Goal: Information Seeking & Learning: Learn about a topic

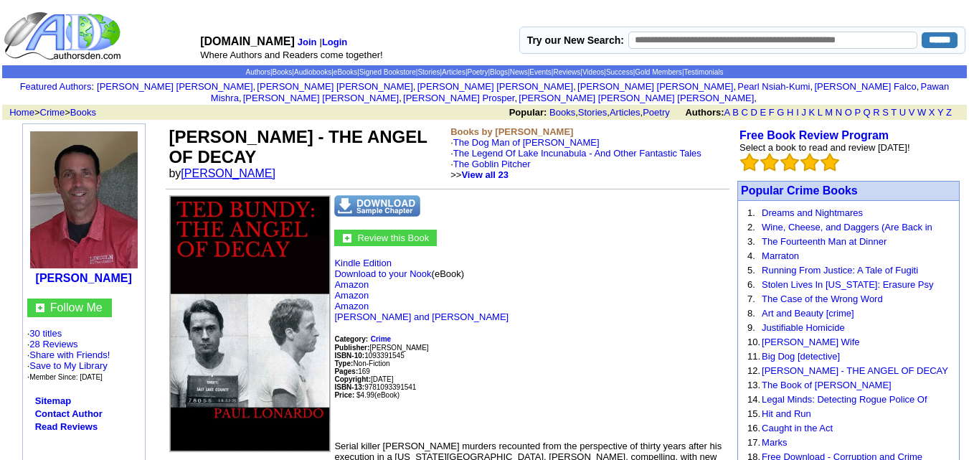
click at [229, 167] on link "Paul Lonardo" at bounding box center [228, 173] width 95 height 12
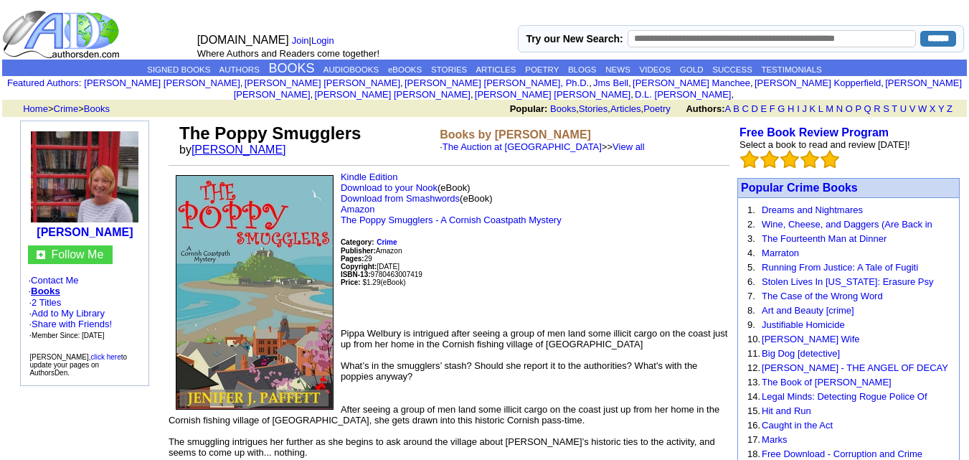
click at [229, 143] on link "Jenifer J Paffett" at bounding box center [238, 149] width 95 height 12
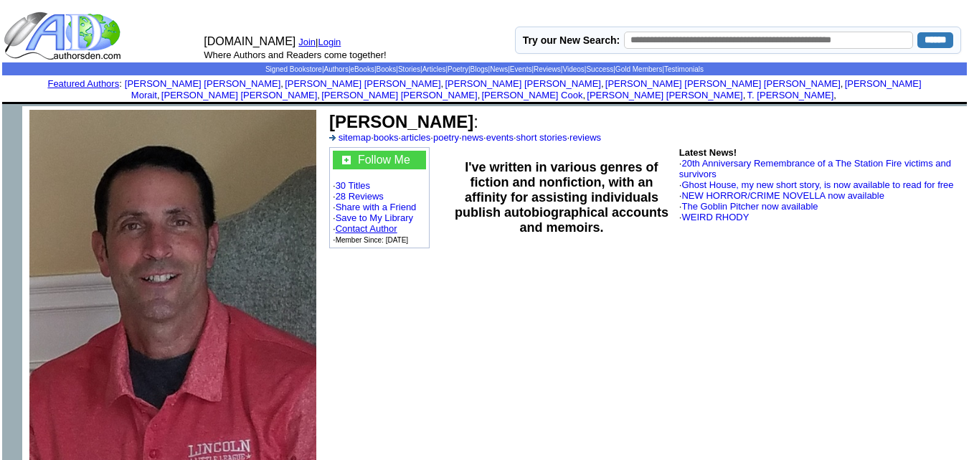
click at [365, 223] on link "Contact Author" at bounding box center [367, 228] width 62 height 11
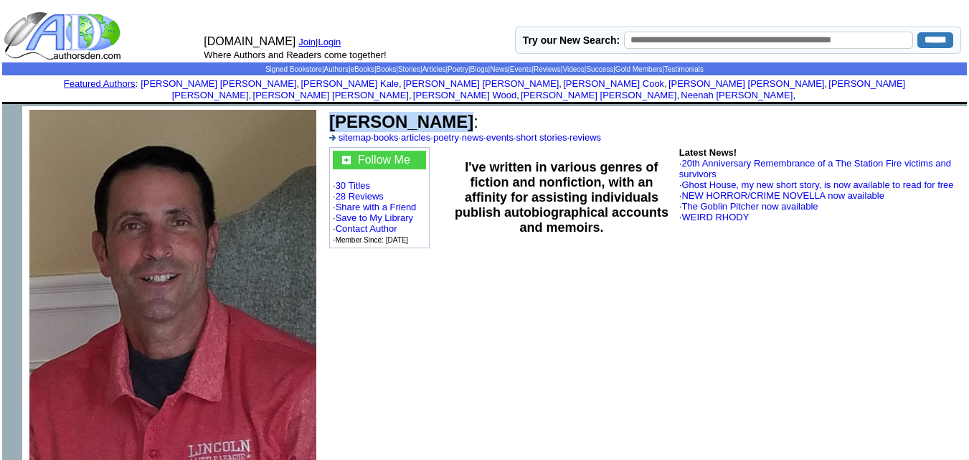
drag, startPoint x: 438, startPoint y: 112, endPoint x: 335, endPoint y: 110, distance: 103.3
click at [335, 112] on b "[PERSON_NAME]" at bounding box center [401, 121] width 144 height 19
copy b "[PERSON_NAME]"
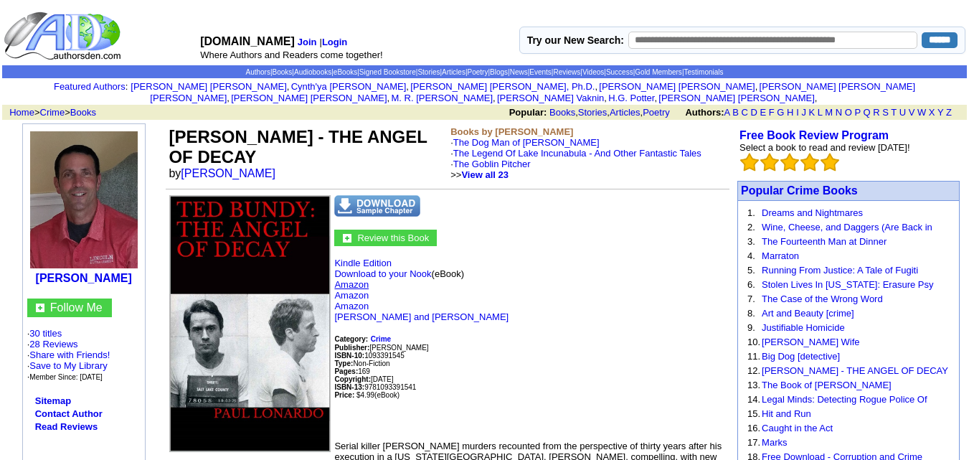
click at [358, 279] on link "Amazon" at bounding box center [351, 284] width 34 height 11
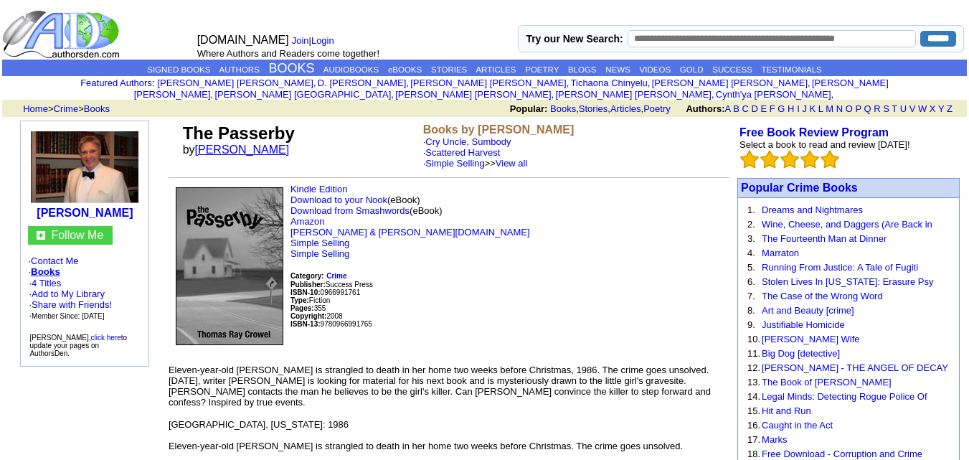
click at [231, 143] on link "[PERSON_NAME]" at bounding box center [242, 149] width 95 height 12
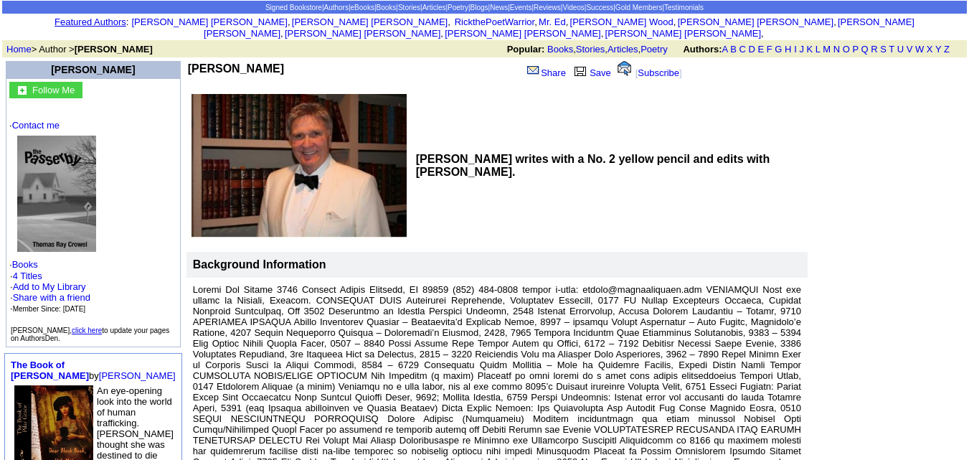
scroll to position [60, 0]
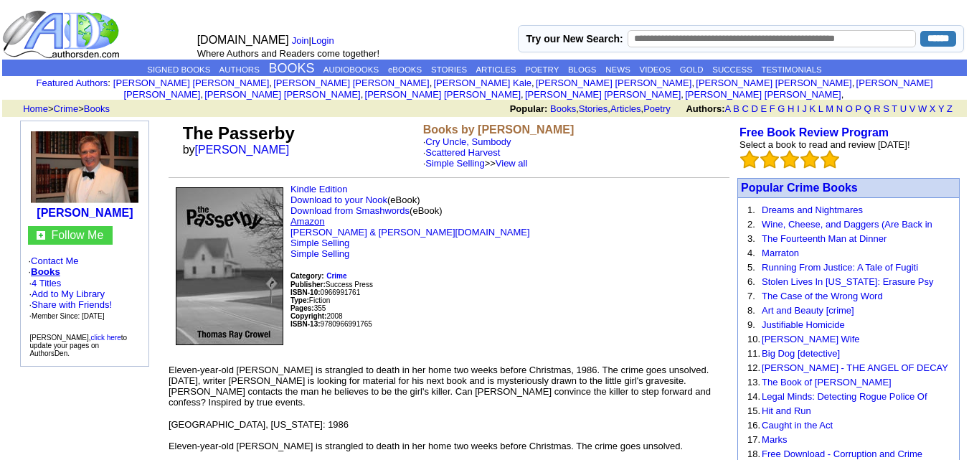
click at [307, 216] on link "Amazon" at bounding box center [307, 221] width 34 height 11
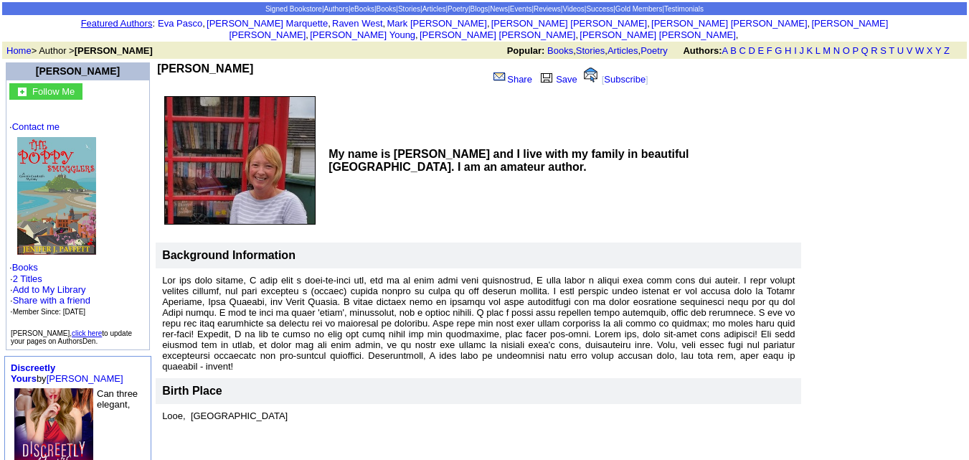
scroll to position [20, 0]
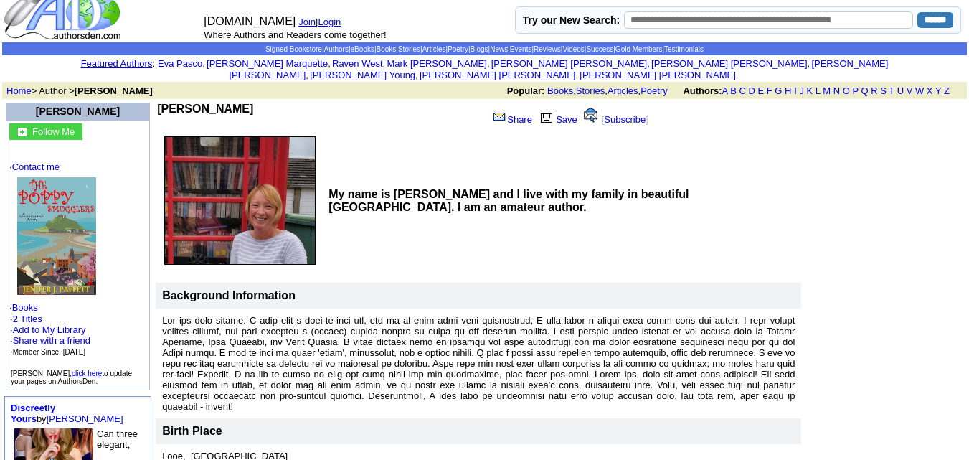
click at [240, 101] on td "[PERSON_NAME] Share Save [ Subscribe ]" at bounding box center [414, 116] width 516 height 30
copy div "[PERSON_NAME]"
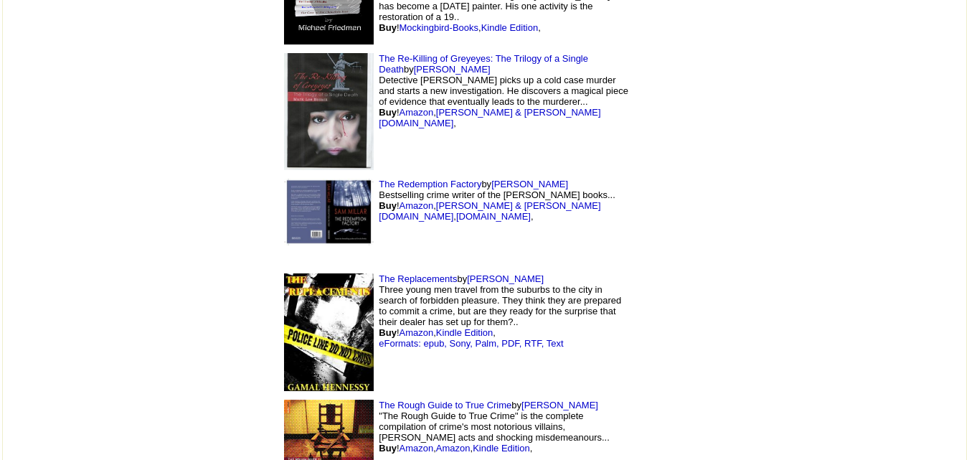
scroll to position [2465, 0]
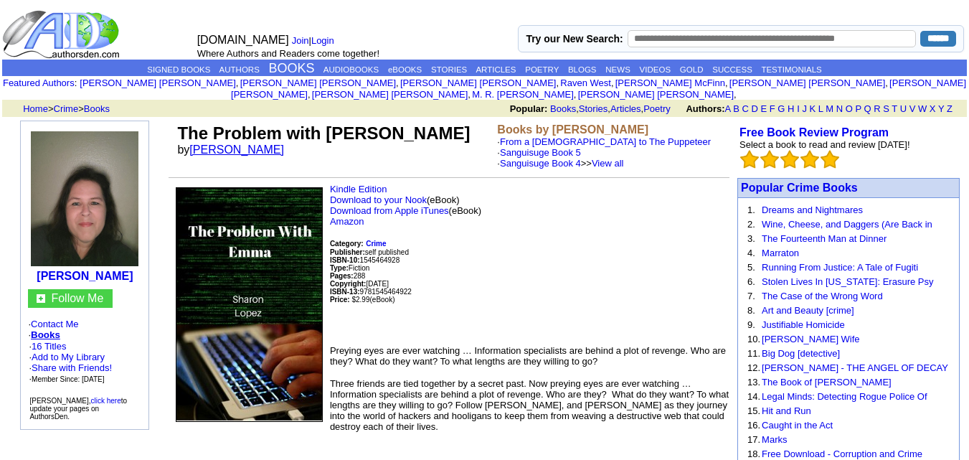
click at [230, 143] on link "sharon Lopez" at bounding box center [236, 149] width 95 height 12
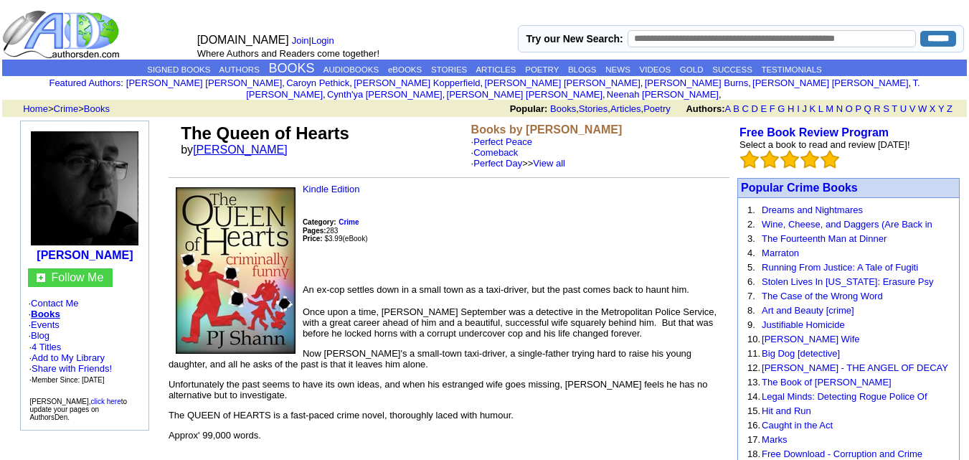
click at [222, 143] on link "PJ SHANN" at bounding box center [240, 149] width 95 height 12
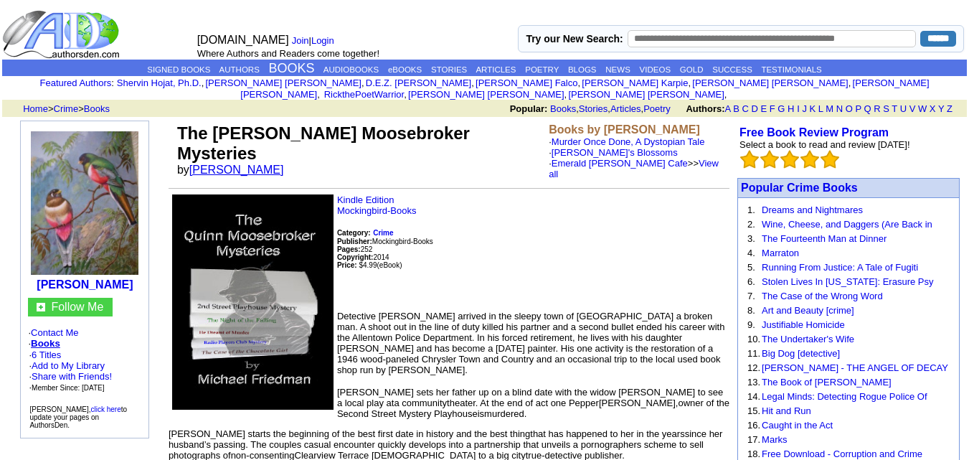
click at [233, 163] on link "[PERSON_NAME]" at bounding box center [236, 169] width 95 height 12
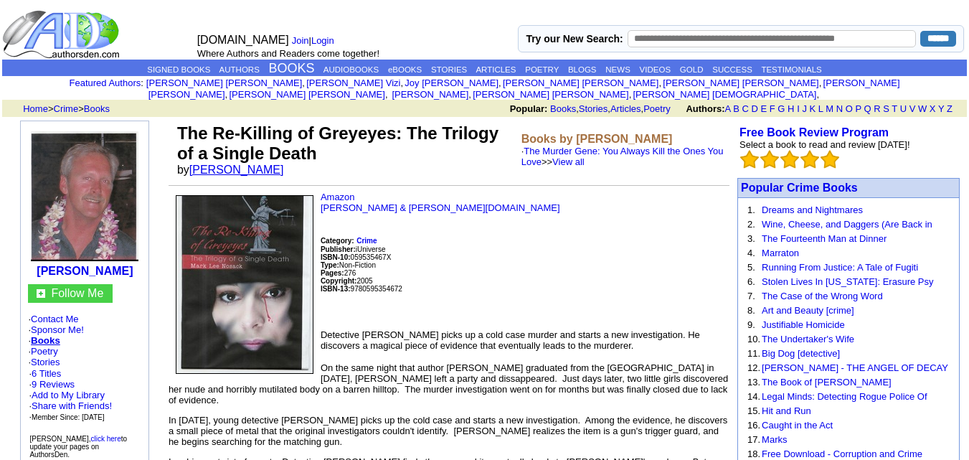
click at [209, 163] on link "[PERSON_NAME]" at bounding box center [236, 169] width 95 height 12
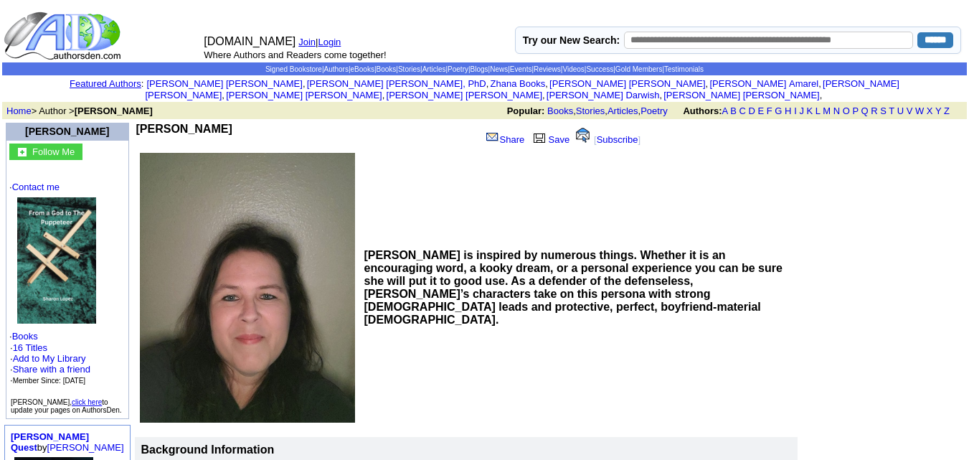
drag, startPoint x: 224, startPoint y: 115, endPoint x: 138, endPoint y: 118, distance: 85.4
click at [138, 123] on td "sharon Lopez" at bounding box center [305, 136] width 339 height 27
copy b "sharon Lopez"
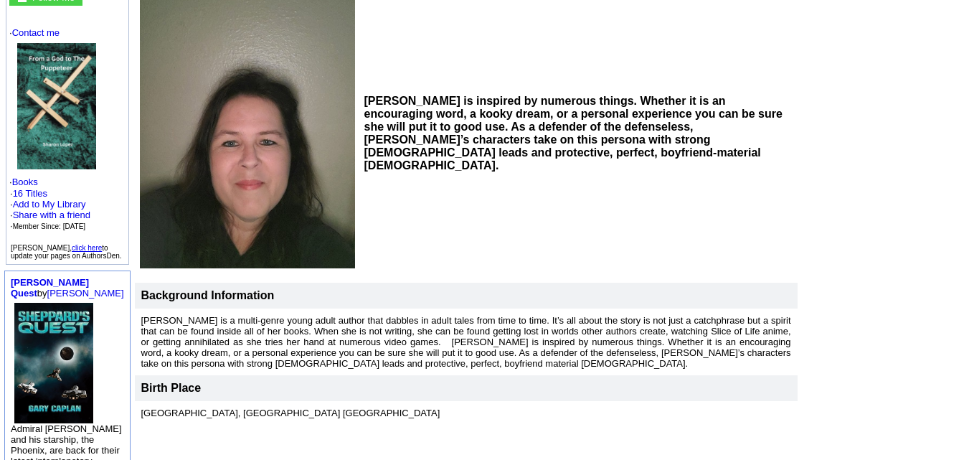
scroll to position [158, 0]
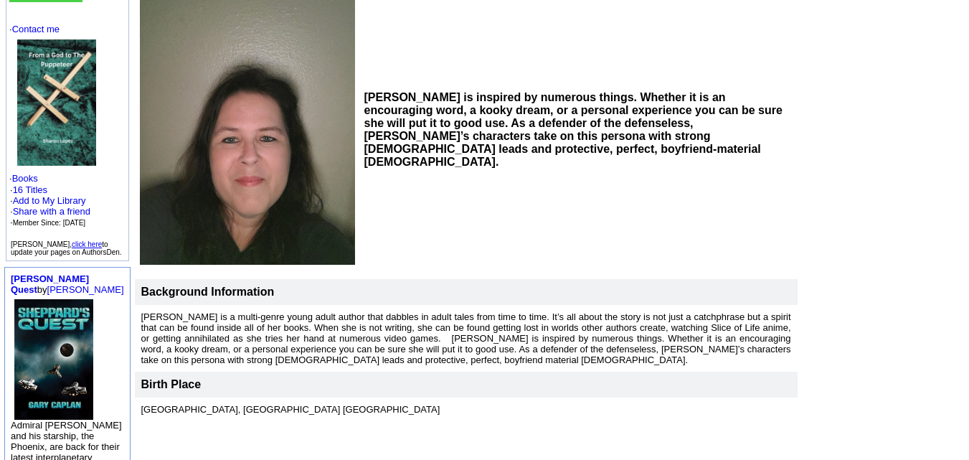
click at [569, 199] on td "Sharon is inspired by numerous things. Whether it is an encouraging word, a koo…" at bounding box center [578, 130] width 437 height 272
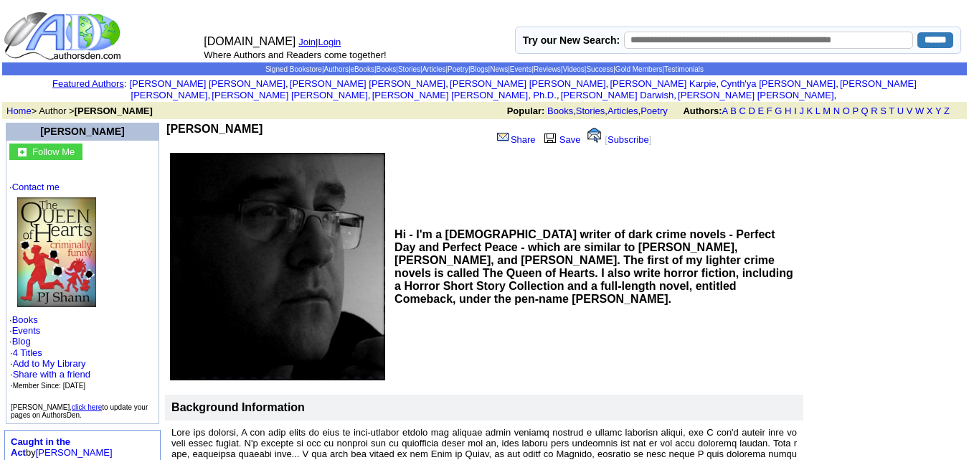
click at [700, 329] on td "Hi - I'm a UK-based writer of dark crime novels - Perfect Day and Perfect Peace…" at bounding box center [596, 266] width 413 height 230
drag, startPoint x: 219, startPoint y: 120, endPoint x: 140, endPoint y: 111, distance: 80.1
click at [165, 121] on td "PJ SHANN Share Save [ Subscribe ]" at bounding box center [420, 136] width 511 height 30
copy div "PJ SHANN"
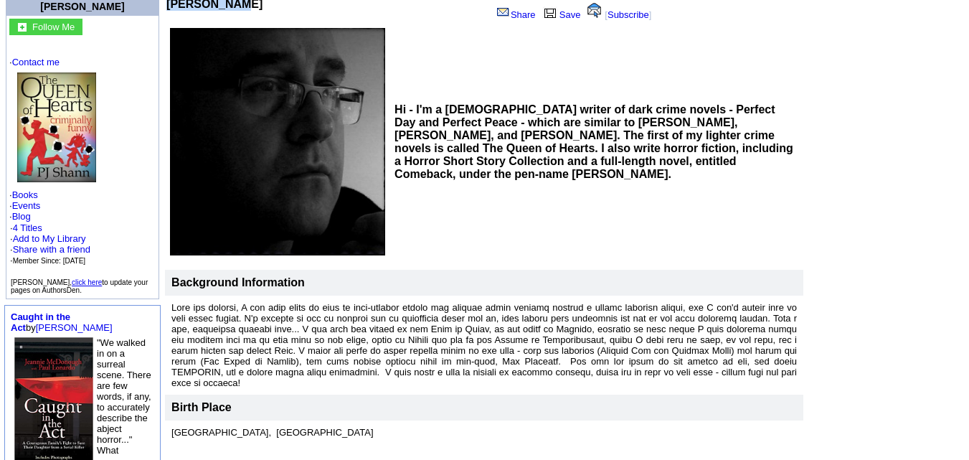
scroll to position [125, 0]
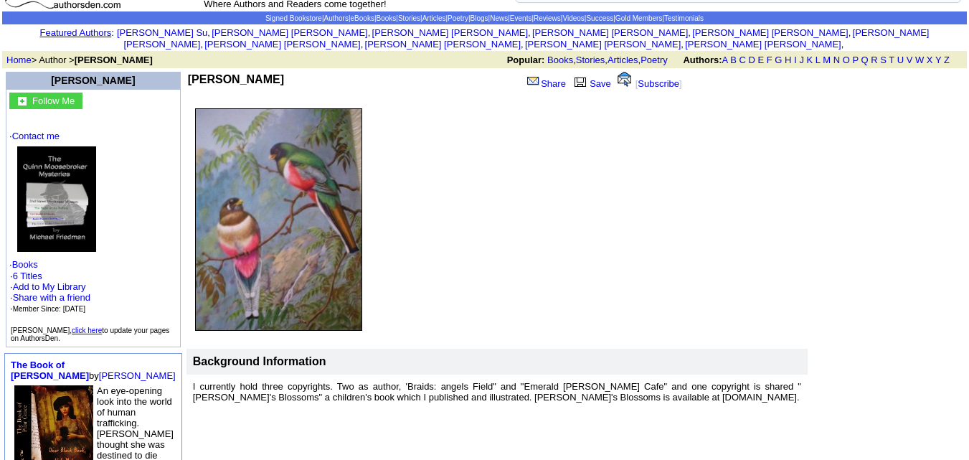
scroll to position [28, 0]
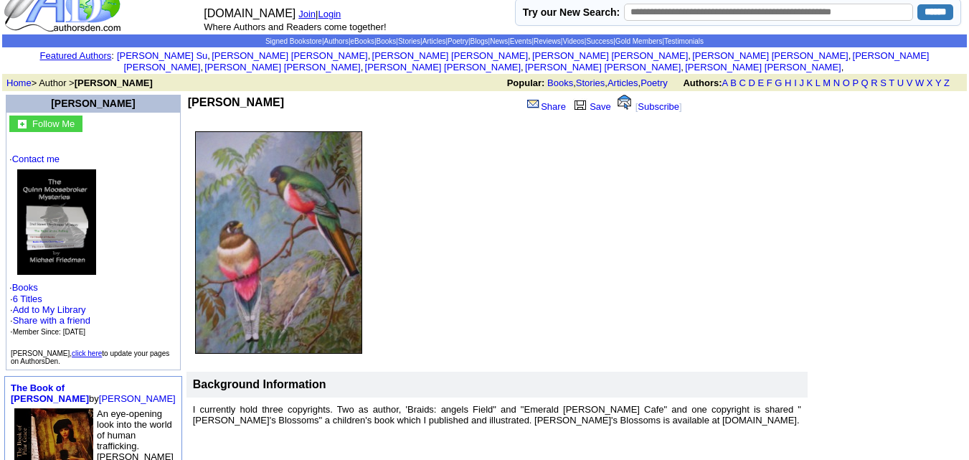
drag, startPoint x: 237, startPoint y: 88, endPoint x: 134, endPoint y: 82, distance: 102.7
click at [186, 93] on td "[PERSON_NAME] Share Save [ Subscribe ]" at bounding box center [434, 109] width 497 height 33
copy div "[PERSON_NAME]"
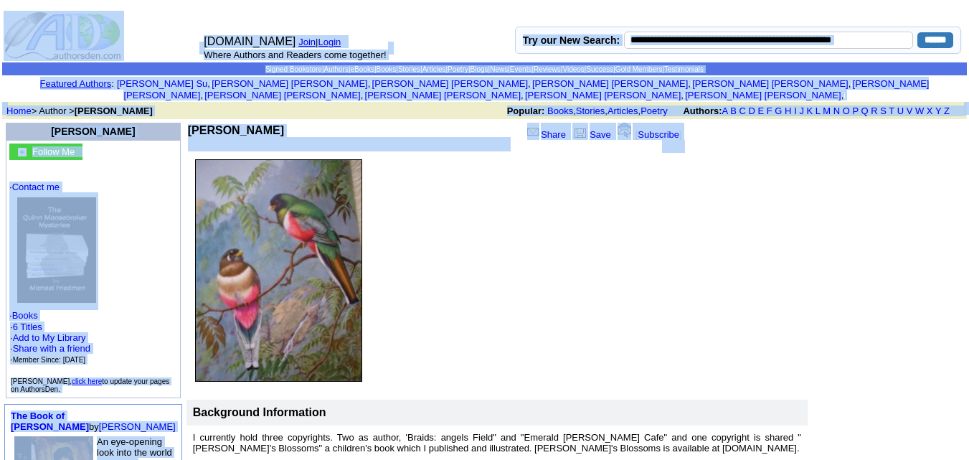
drag, startPoint x: 560, startPoint y: 243, endPoint x: 735, endPoint y: -62, distance: 352.0
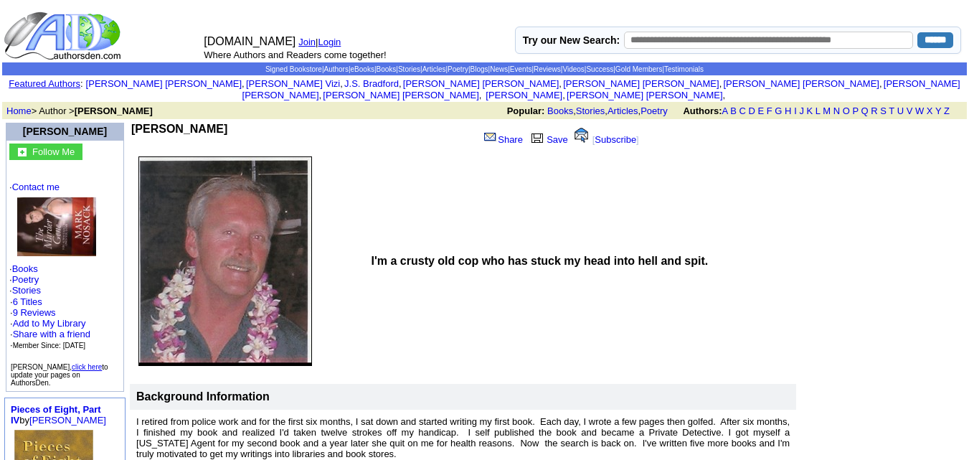
drag, startPoint x: 219, startPoint y: 115, endPoint x: 140, endPoint y: 118, distance: 78.9
click at [140, 123] on td "[PERSON_NAME]" at bounding box center [301, 136] width 341 height 27
copy b "[PERSON_NAME]"
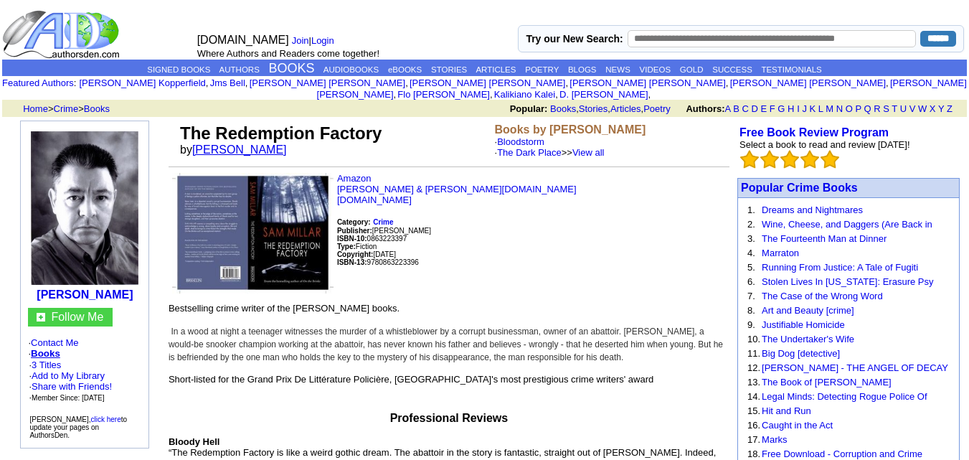
click at [219, 143] on link "[PERSON_NAME]" at bounding box center [239, 149] width 95 height 12
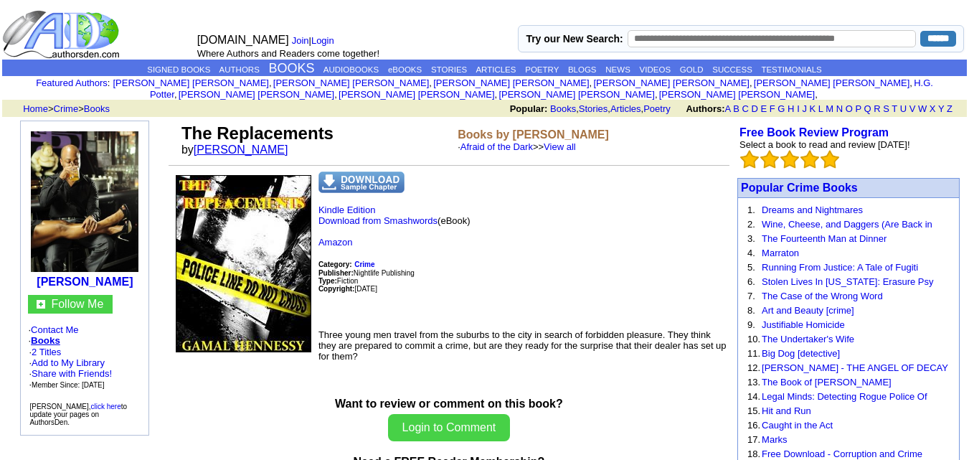
click at [258, 143] on link "[PERSON_NAME]" at bounding box center [241, 149] width 95 height 12
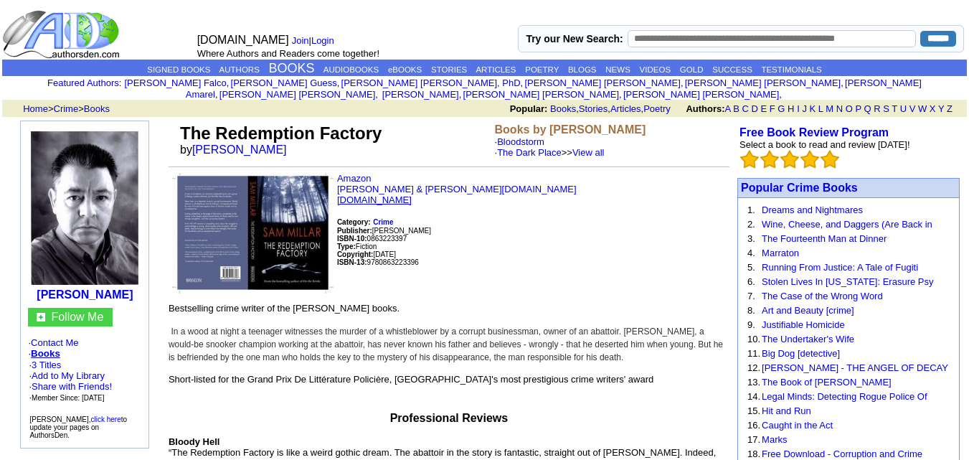
click at [374, 194] on link "[DOMAIN_NAME]" at bounding box center [374, 199] width 75 height 11
drag, startPoint x: 257, startPoint y: 136, endPoint x: 198, endPoint y: 133, distance: 58.8
click at [198, 143] on font "by [PERSON_NAME]" at bounding box center [238, 149] width 116 height 12
copy font "[PERSON_NAME]"
click at [353, 173] on link "Amazon" at bounding box center [354, 178] width 34 height 11
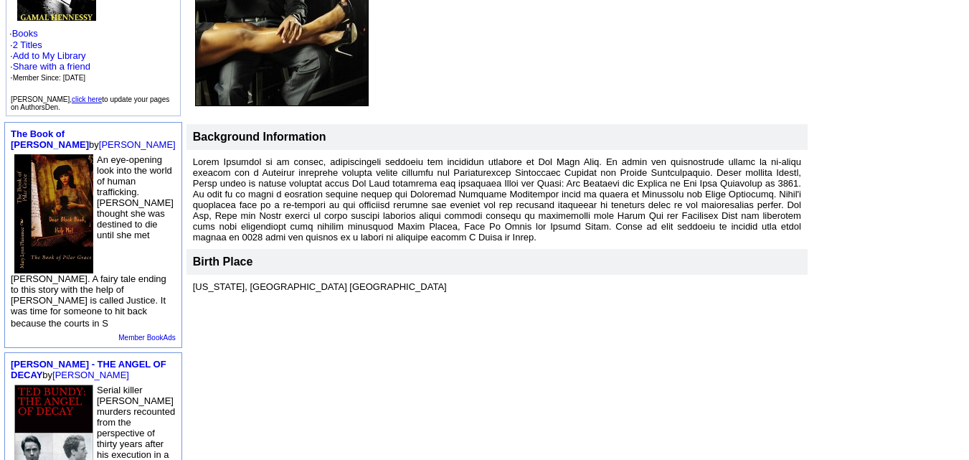
scroll to position [276, 0]
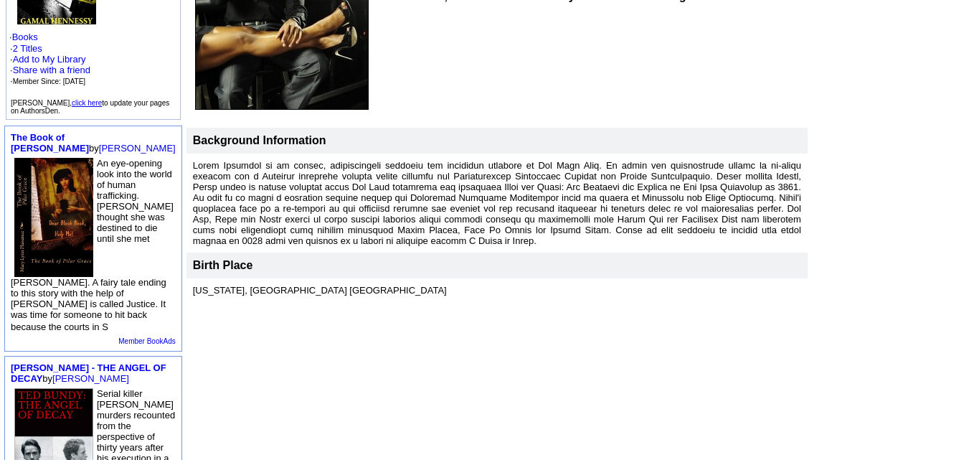
click at [417, 252] on td "Birth Place" at bounding box center [496, 265] width 621 height 26
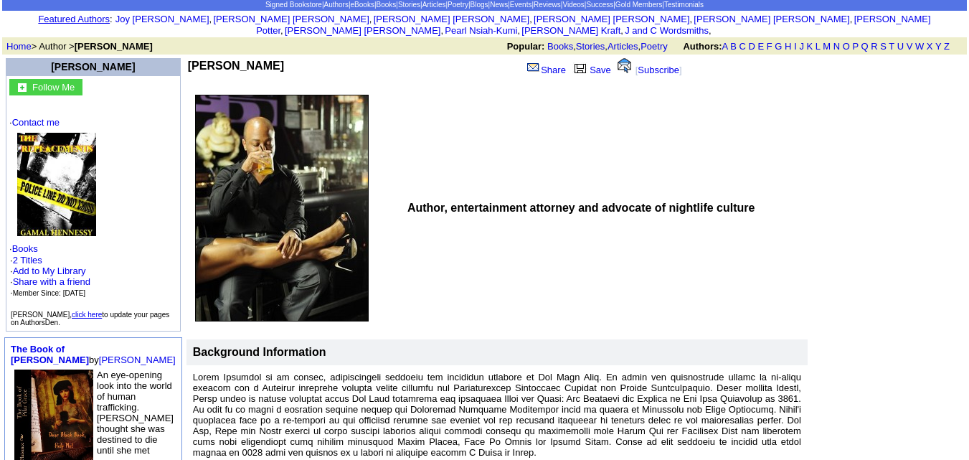
scroll to position [46, 0]
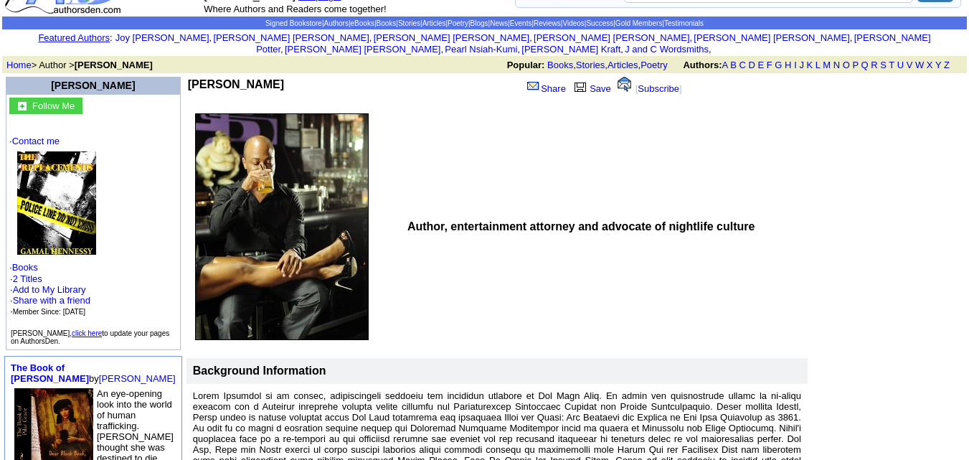
drag, startPoint x: 253, startPoint y: 69, endPoint x: 153, endPoint y: 65, distance: 99.8
click at [186, 75] on td "Gamal Hennessy Share Save [ Subscribe ]" at bounding box center [434, 91] width 497 height 33
copy div "[PERSON_NAME]"
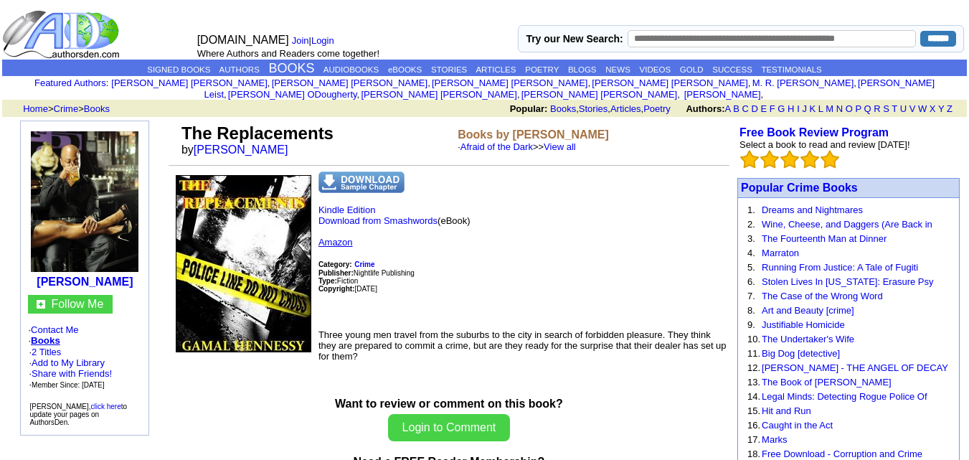
click at [341, 237] on link "Amazon" at bounding box center [335, 242] width 34 height 11
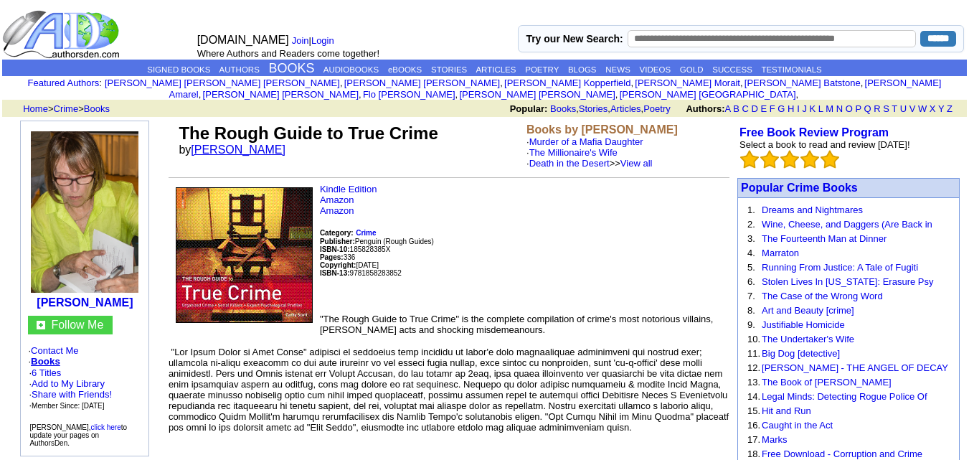
click at [224, 143] on link "Cathy Scott" at bounding box center [238, 149] width 95 height 12
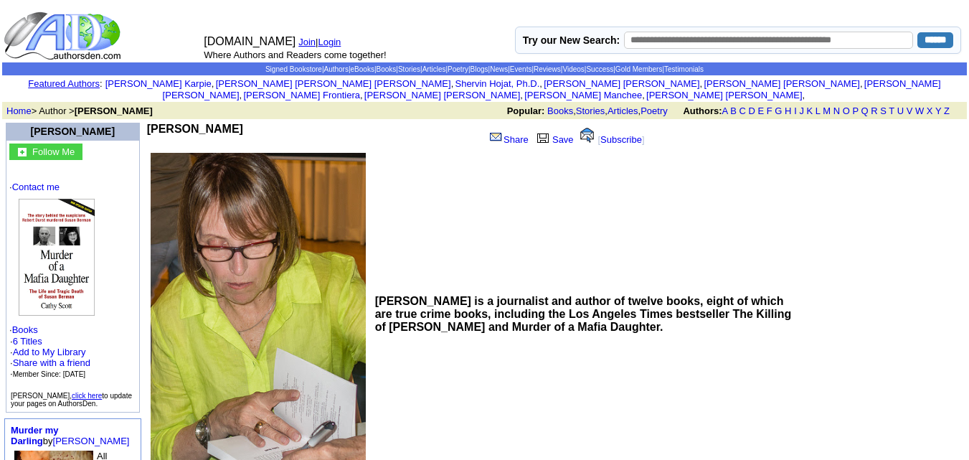
click at [206, 121] on td "[PERSON_NAME] Share Save [ Subscribe ]" at bounding box center [407, 136] width 523 height 30
click at [206, 121] on td "Cathy Scott Share Save [ Subscribe ]" at bounding box center [407, 136] width 523 height 30
click at [214, 121] on td "Cathy Scott Share Save [ Subscribe ]" at bounding box center [407, 136] width 523 height 30
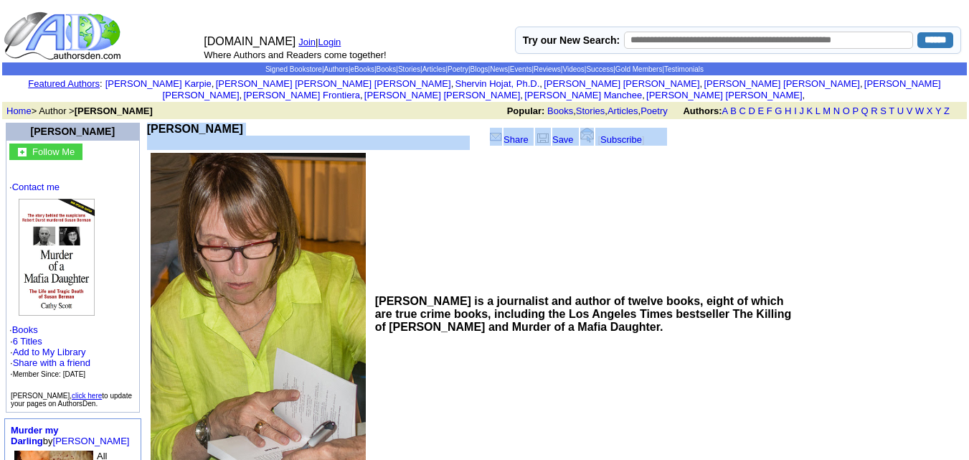
click at [214, 121] on td "Cathy Scott Share Save [ Subscribe ]" at bounding box center [407, 136] width 523 height 30
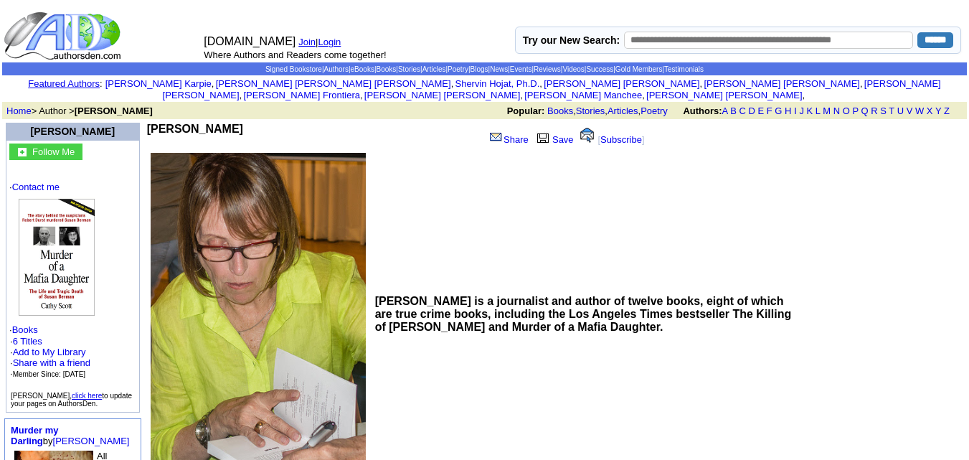
drag, startPoint x: 214, startPoint y: 112, endPoint x: 136, endPoint y: 115, distance: 77.5
click at [147, 123] on td "Cathy Scott" at bounding box center [314, 136] width 335 height 27
copy b "Cathy Scott"
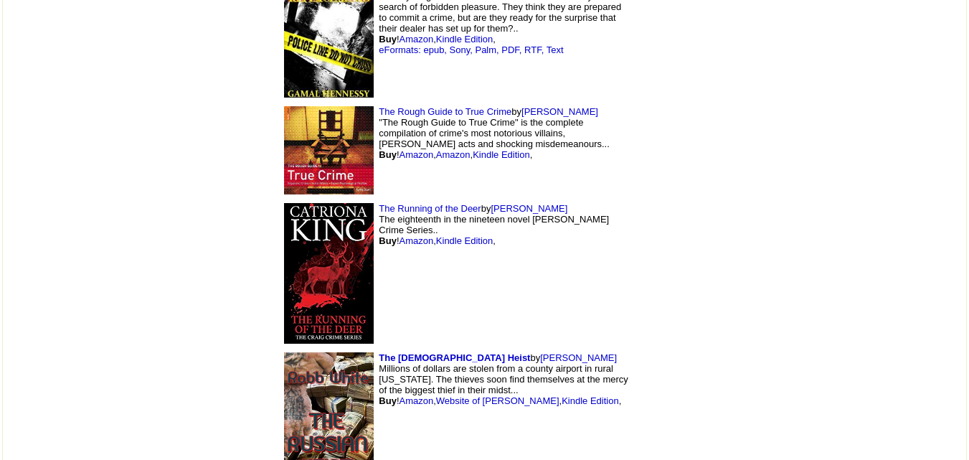
scroll to position [2761, 0]
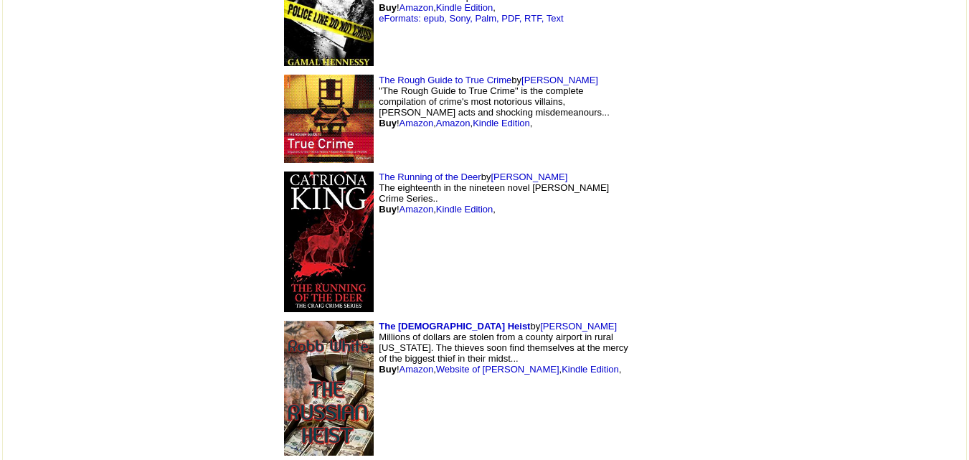
click at [409, 321] on font "by [PERSON_NAME] Millions of dollars are stolen from a county airport in rural …" at bounding box center [504, 348] width 250 height 54
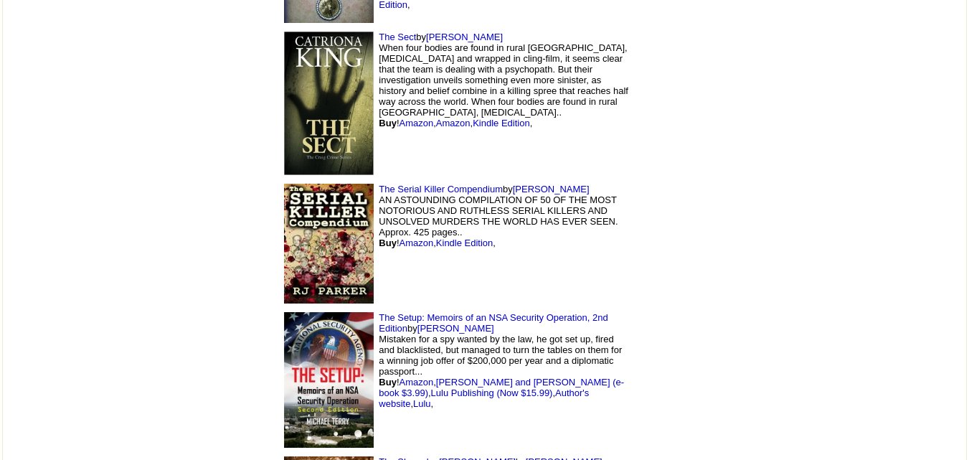
scroll to position [3628, 0]
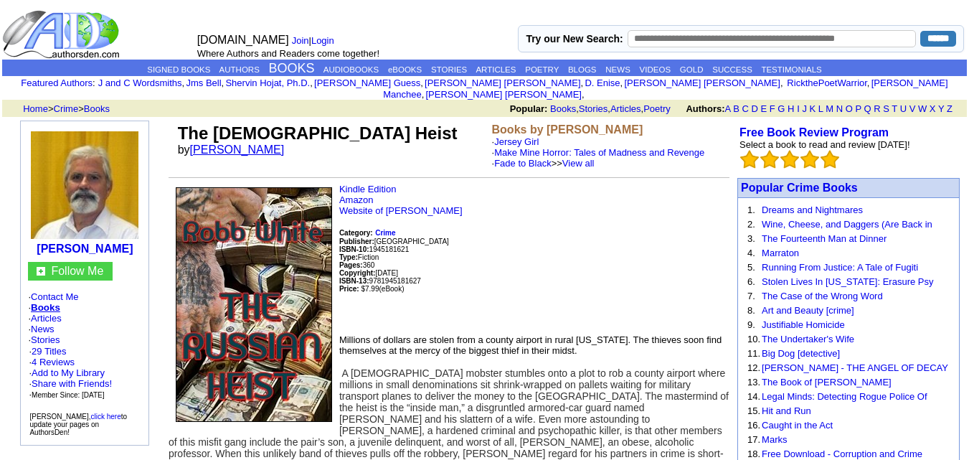
click at [227, 143] on link "Robb T White" at bounding box center [237, 149] width 95 height 12
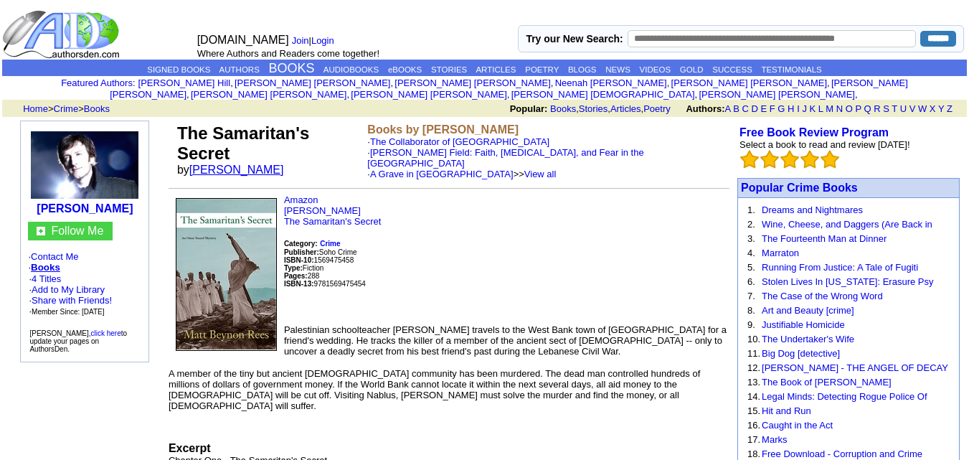
click at [223, 163] on link "[PERSON_NAME]" at bounding box center [236, 169] width 95 height 12
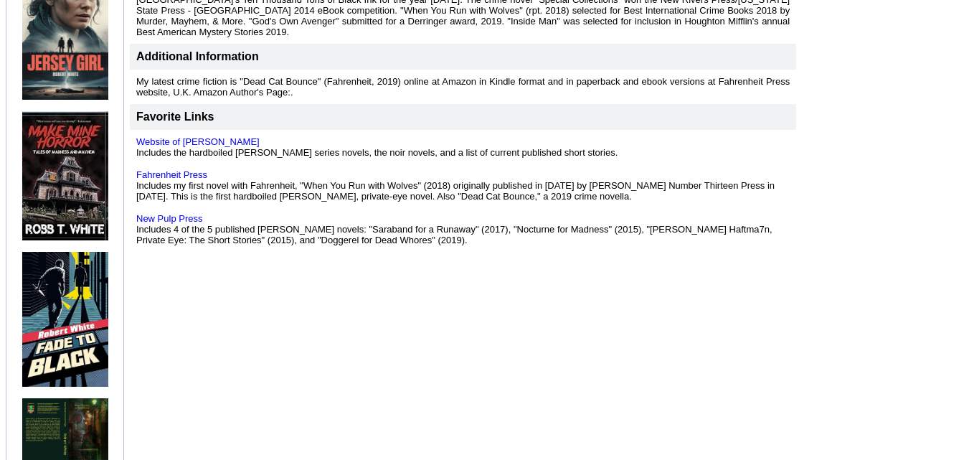
scroll to position [552, 0]
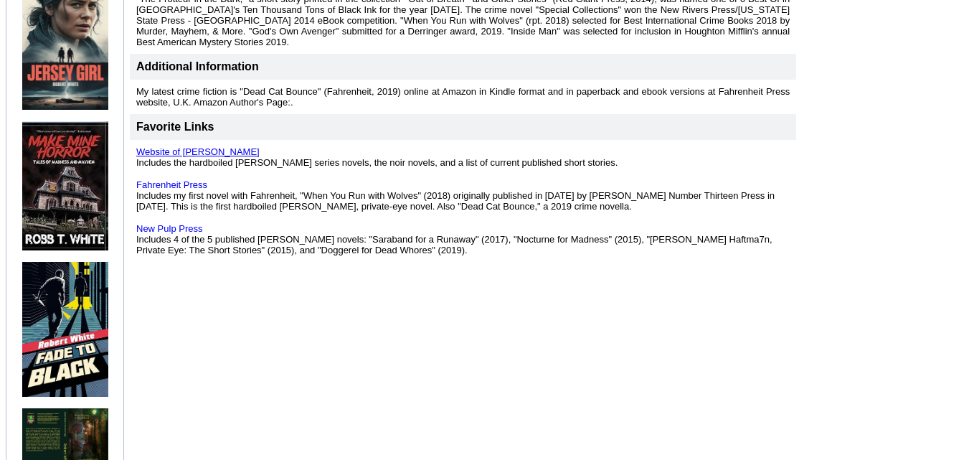
click at [165, 146] on link "Website of [PERSON_NAME]" at bounding box center [197, 151] width 123 height 11
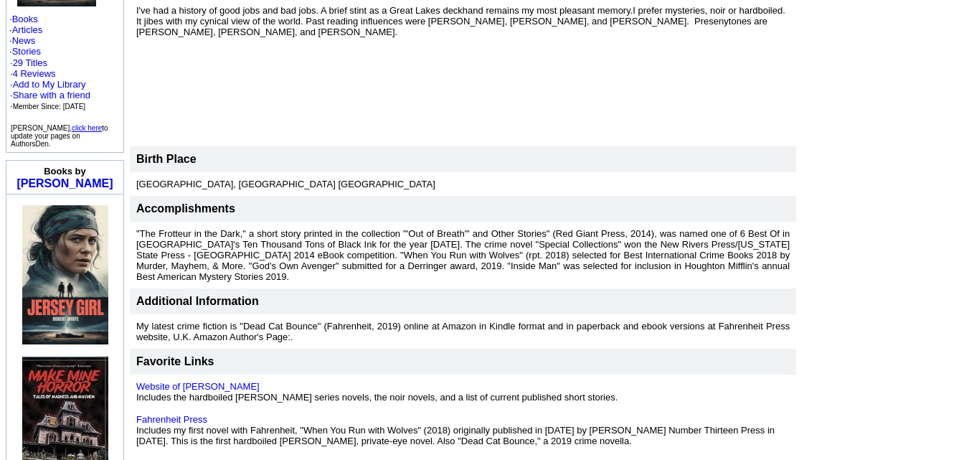
scroll to position [0, 0]
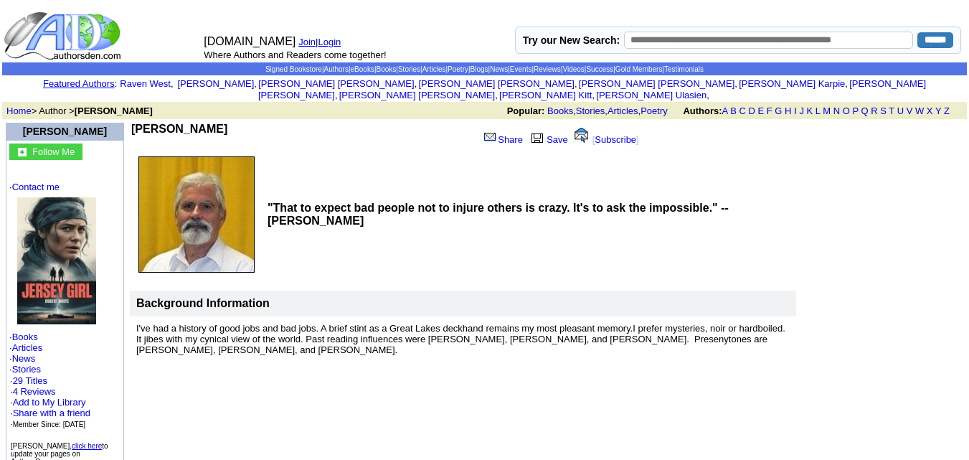
drag, startPoint x: 219, startPoint y: 115, endPoint x: 126, endPoint y: 118, distance: 92.5
copy tbody "Robb T White Follow Me · Contact me · Books · Articles · News · Stories · 29 Ti…"
click at [225, 120] on td "Robb T White Share Save [ Subscribe ] "That to expect bad people not to injure …" at bounding box center [463, 467] width 668 height 694
drag, startPoint x: 221, startPoint y: 115, endPoint x: 139, endPoint y: 115, distance: 81.7
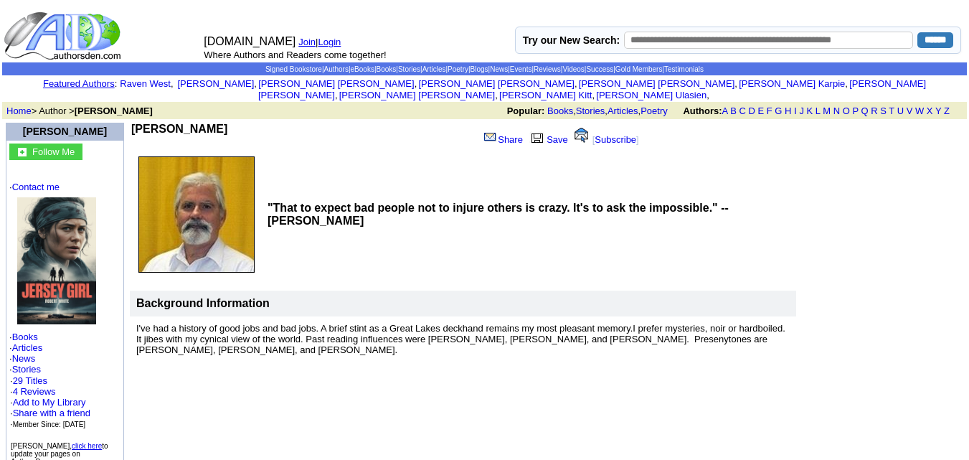
click at [139, 123] on td "[PERSON_NAME]" at bounding box center [301, 136] width 341 height 27
copy b "[PERSON_NAME]"
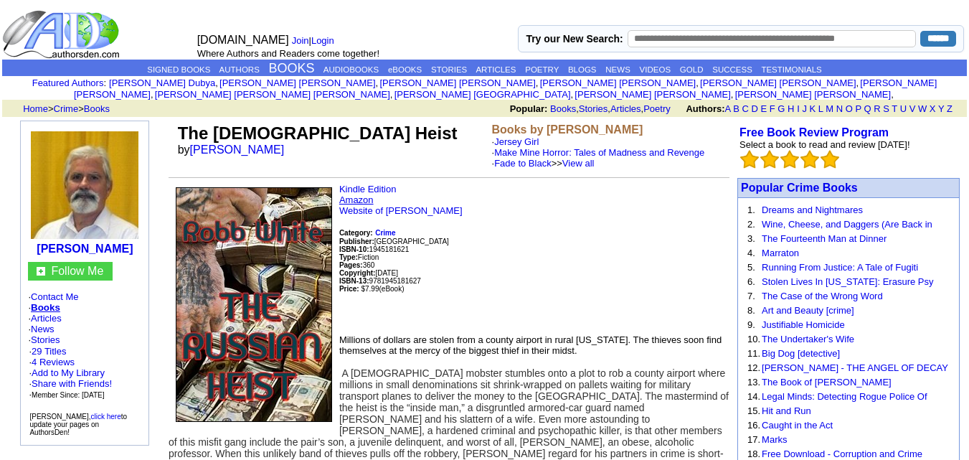
click at [360, 194] on link "Amazon" at bounding box center [356, 199] width 34 height 11
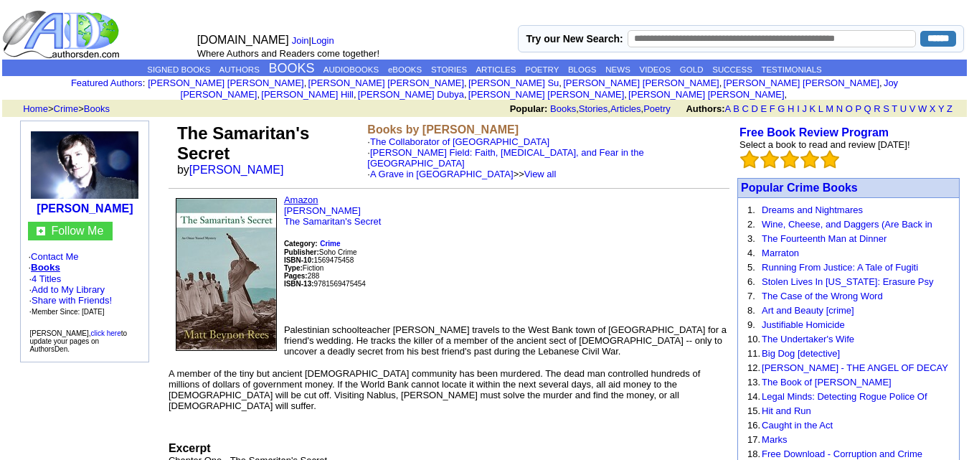
click at [295, 194] on link "Amazon" at bounding box center [301, 199] width 34 height 11
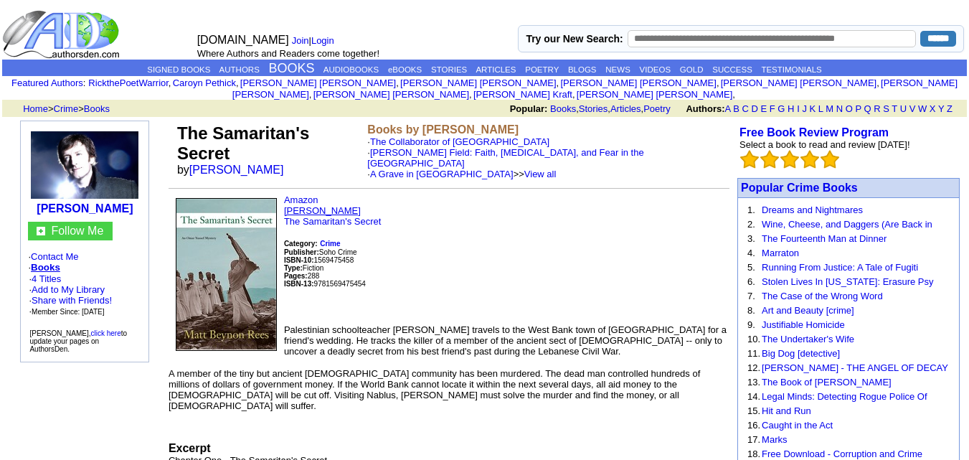
click at [313, 205] on link "Matt Beynon Rees" at bounding box center [322, 210] width 77 height 11
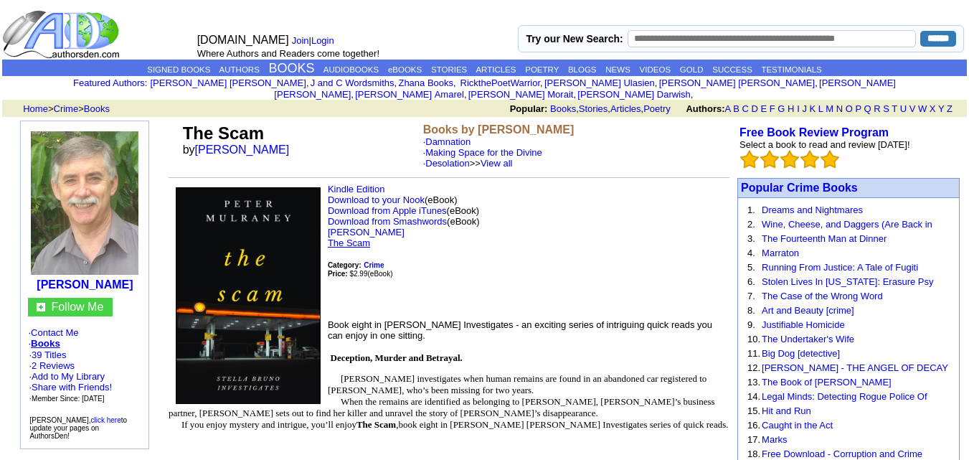
click at [356, 237] on link "The Scam" at bounding box center [349, 242] width 42 height 11
click at [362, 227] on link "Peter Mulraney" at bounding box center [366, 232] width 77 height 11
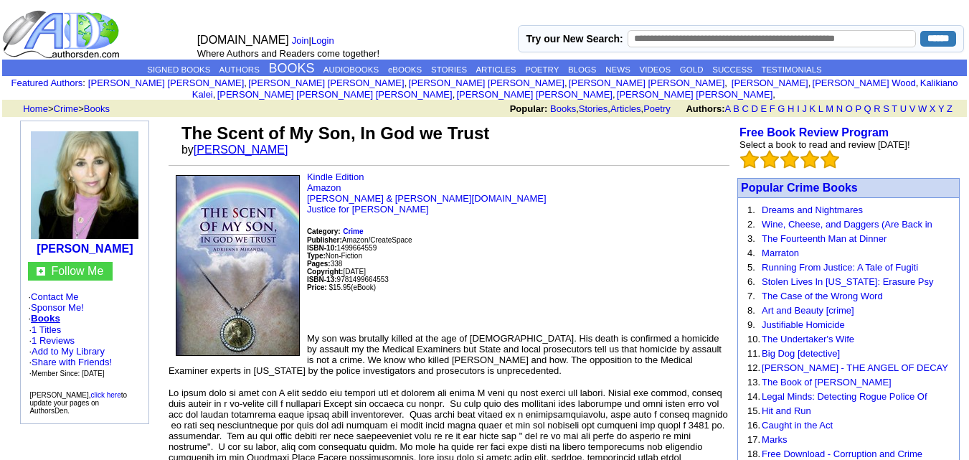
click at [226, 143] on link "Adrienne Miranda" at bounding box center [241, 149] width 95 height 12
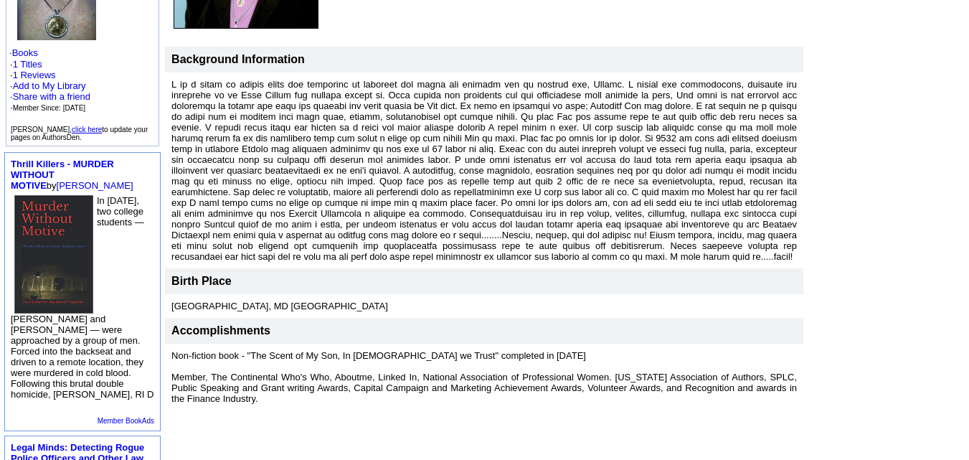
scroll to position [276, 0]
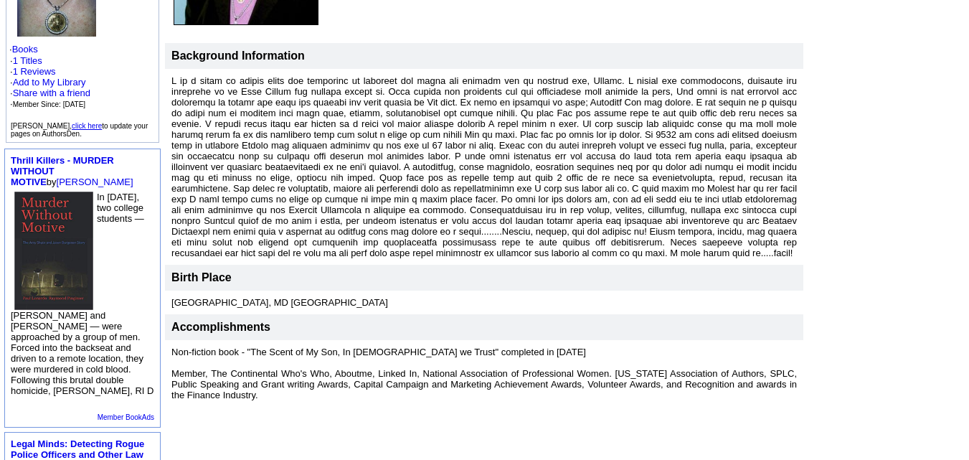
click at [853, 51] on td at bounding box center [885, 125] width 160 height 563
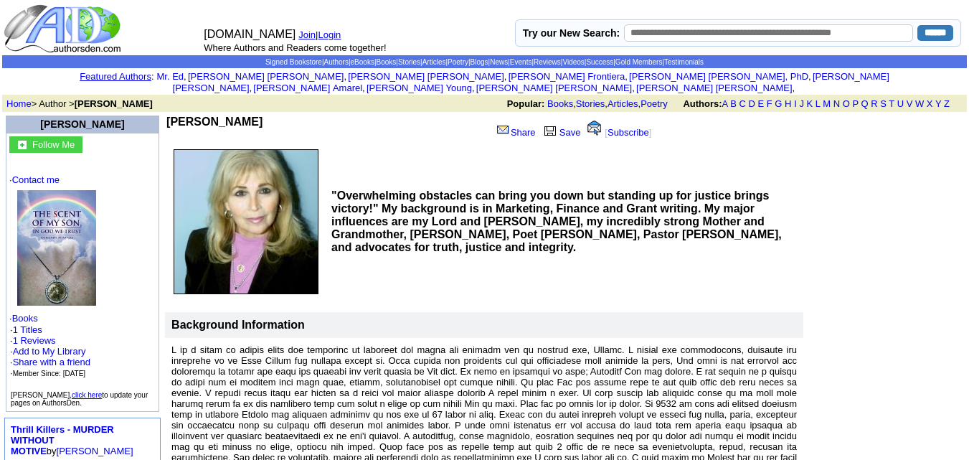
scroll to position [0, 0]
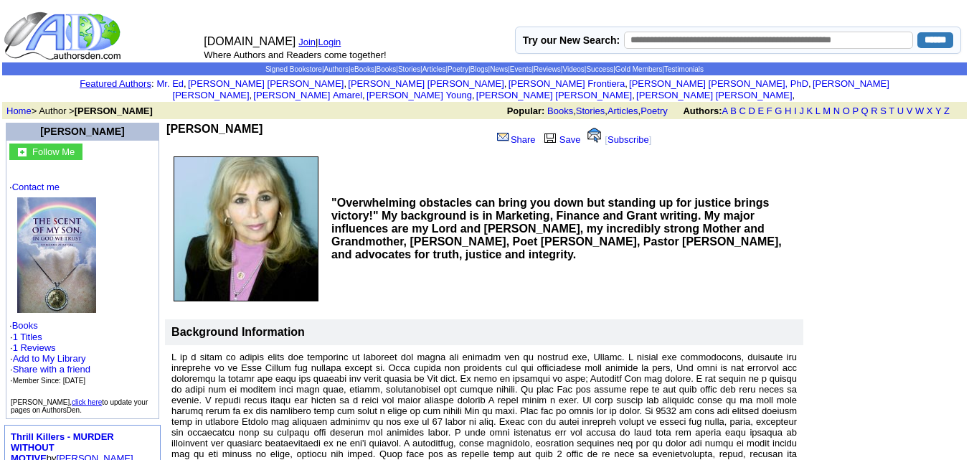
drag, startPoint x: 247, startPoint y: 116, endPoint x: 138, endPoint y: 115, distance: 109.0
click at [166, 123] on td "Adrienne Miranda" at bounding box center [329, 136] width 327 height 27
copy b "Adrienne Miranda"
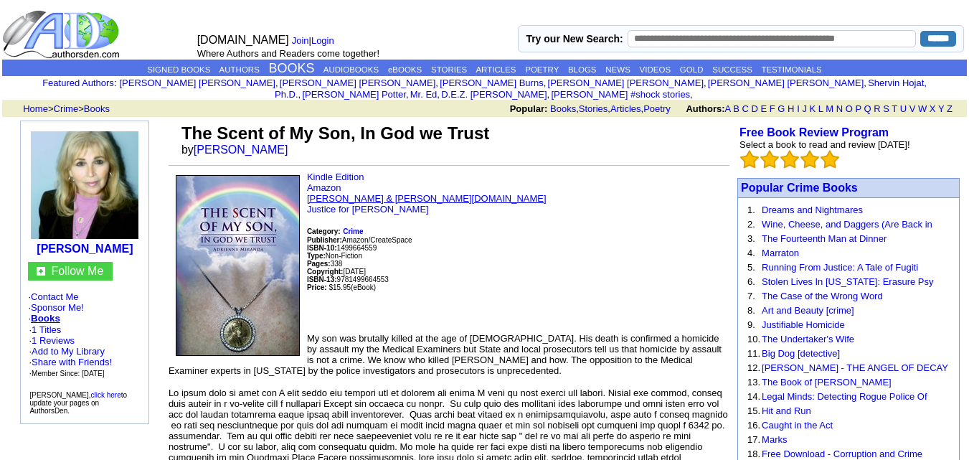
click at [354, 193] on link "[PERSON_NAME] & [PERSON_NAME][DOMAIN_NAME]" at bounding box center [427, 198] width 240 height 11
click at [359, 204] on link "Justice for [PERSON_NAME]" at bounding box center [368, 209] width 122 height 11
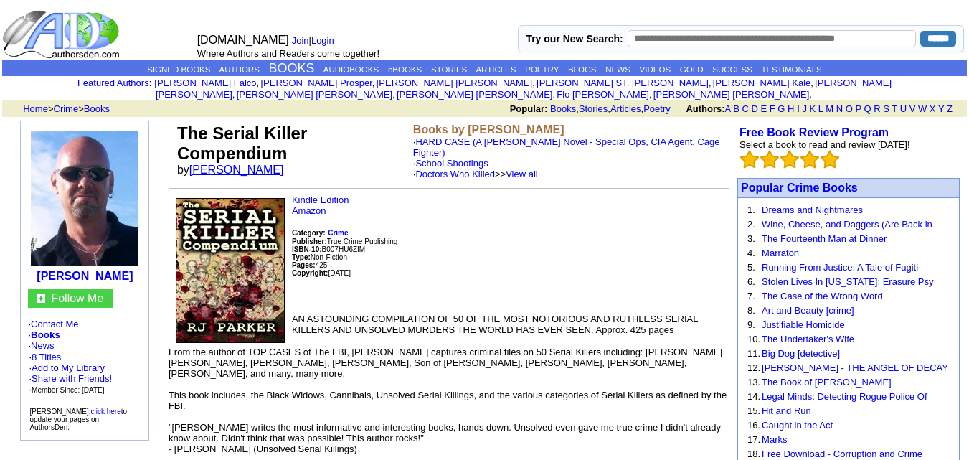
click at [207, 163] on link "[PERSON_NAME]" at bounding box center [236, 169] width 95 height 12
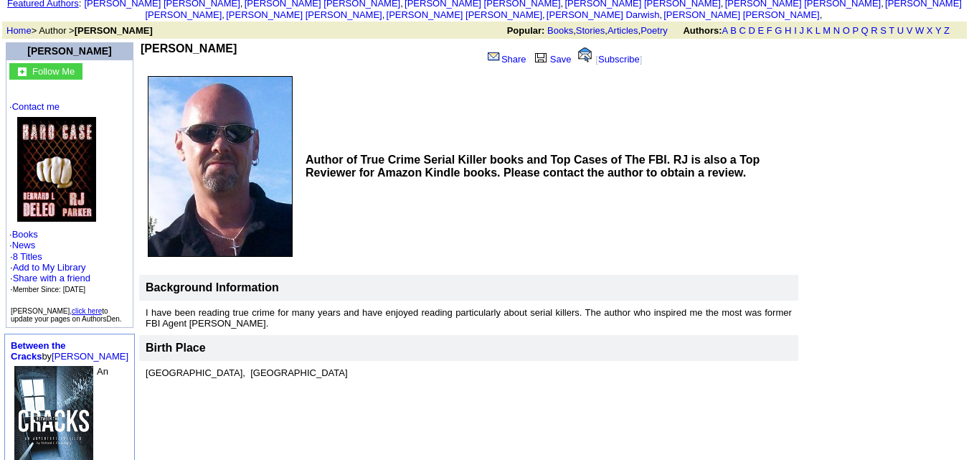
scroll to position [99, 0]
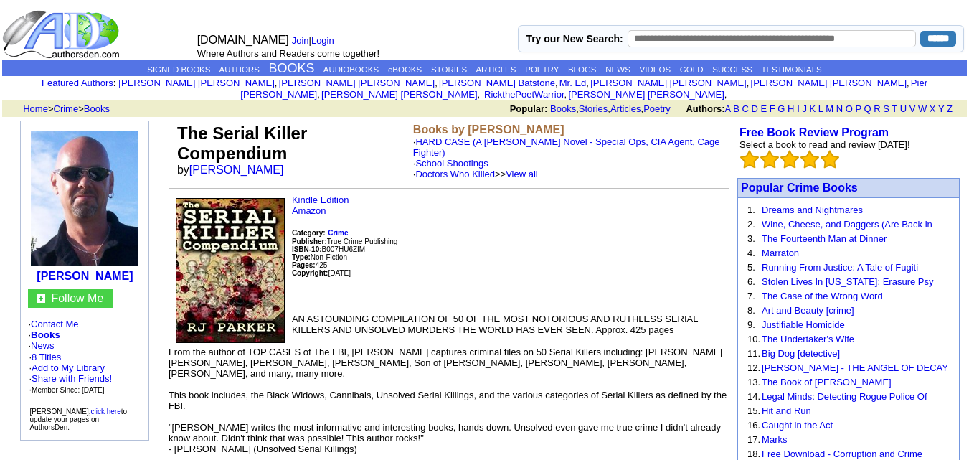
click at [317, 205] on link "Amazon" at bounding box center [309, 210] width 34 height 11
drag, startPoint x: 252, startPoint y: 162, endPoint x: 195, endPoint y: 159, distance: 57.4
click at [195, 163] on font "by [PERSON_NAME]" at bounding box center [235, 169] width 116 height 12
copy font "[PERSON_NAME]"
